Goal: Task Accomplishment & Management: Use online tool/utility

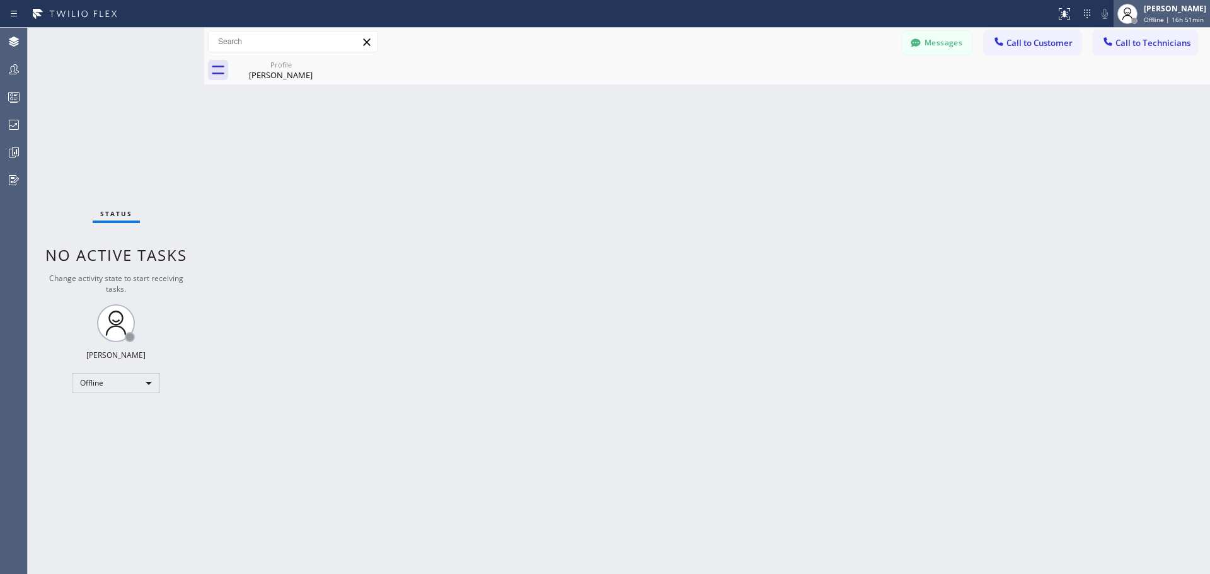
click at [1160, 20] on span "Offline | 16h 51min" at bounding box center [1174, 19] width 60 height 9
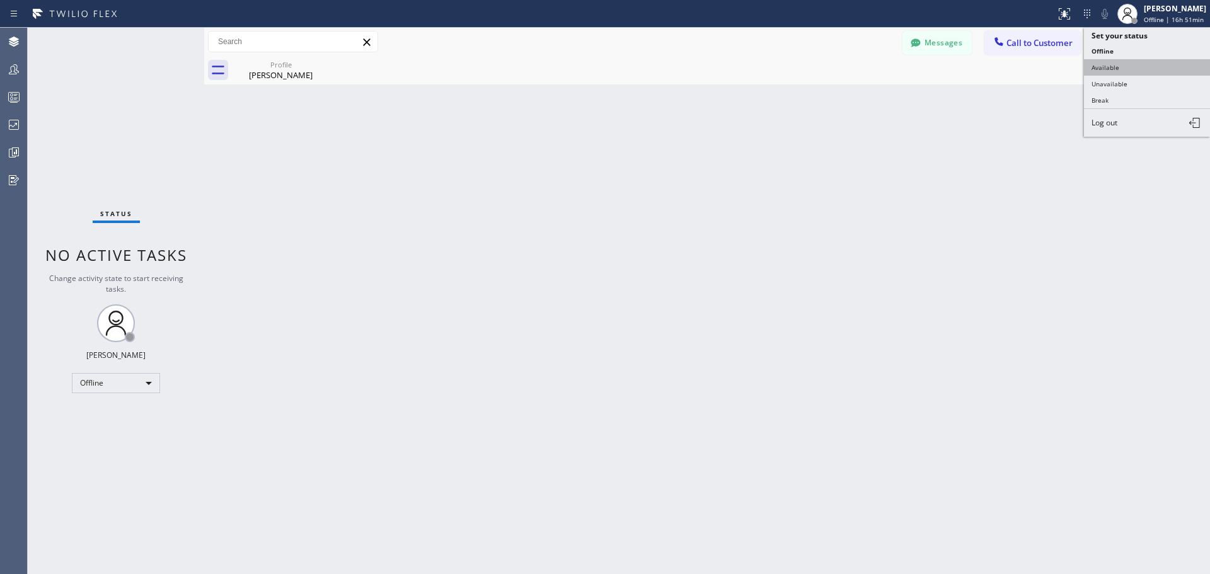
click at [1146, 69] on button "Available" at bounding box center [1147, 67] width 126 height 16
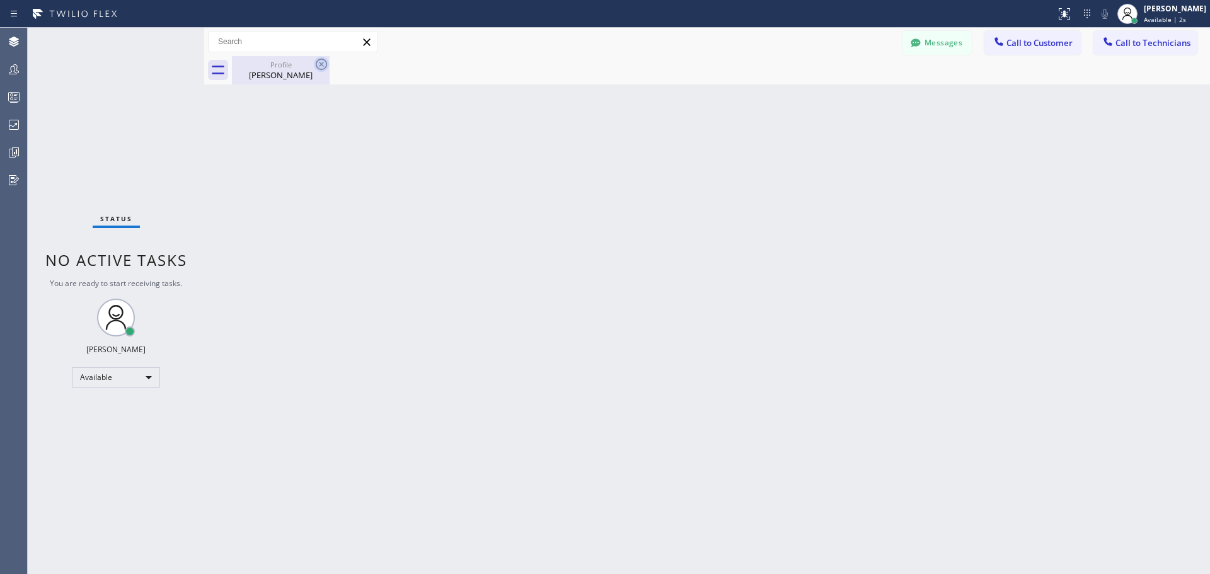
click at [319, 63] on icon at bounding box center [321, 64] width 15 height 15
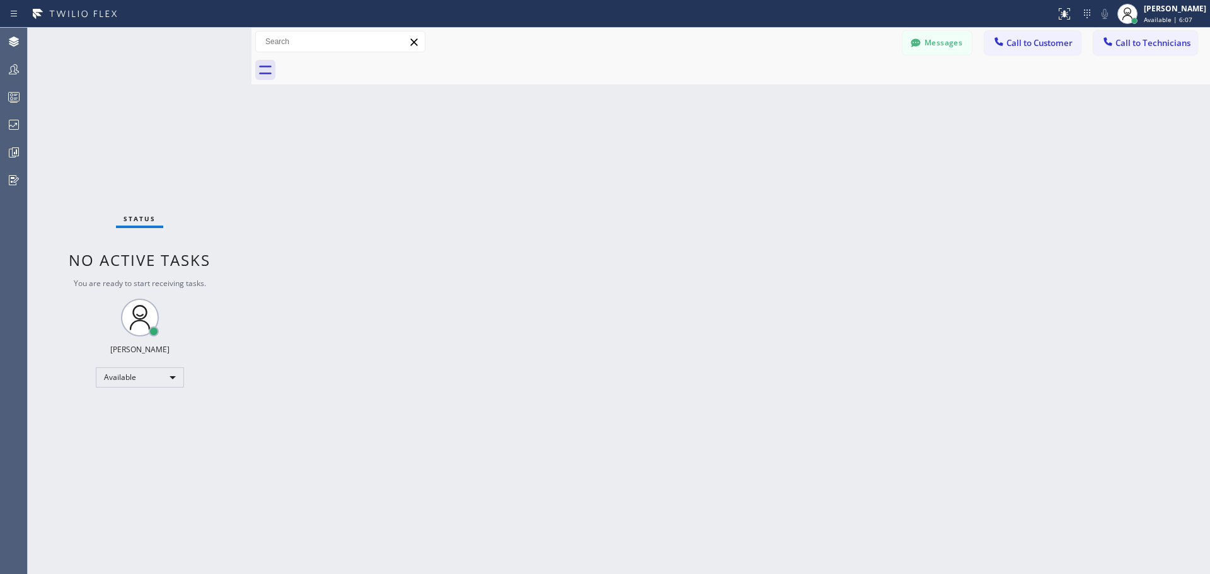
drag, startPoint x: 205, startPoint y: 39, endPoint x: 253, endPoint y: 41, distance: 47.3
click at [251, 41] on div at bounding box center [251, 301] width 0 height 546
click at [1196, 14] on div "Jennifer Huhtala Available | 28:39" at bounding box center [1175, 14] width 69 height 22
click at [1141, 86] on button "Unavailable" at bounding box center [1147, 84] width 126 height 16
